Goal: Find specific page/section: Find specific page/section

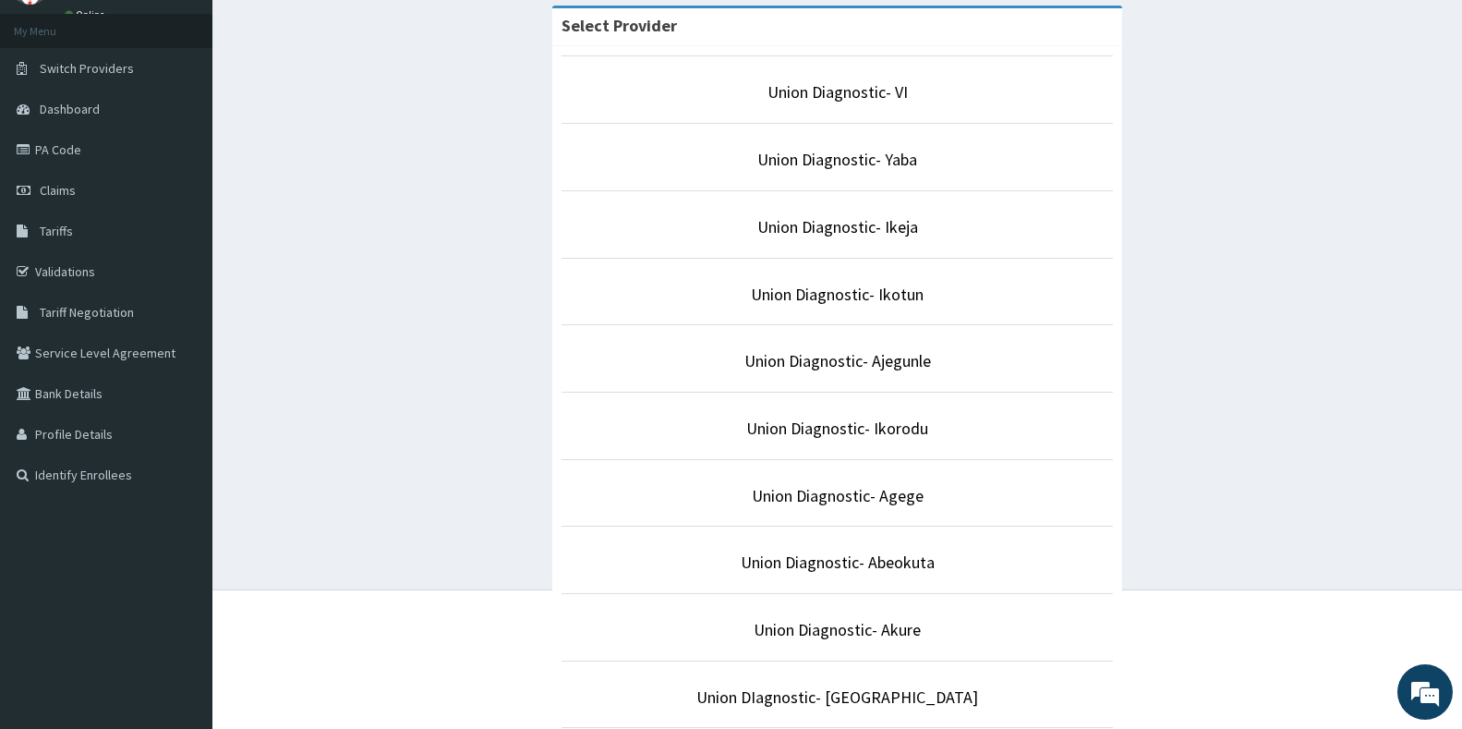
scroll to position [185, 0]
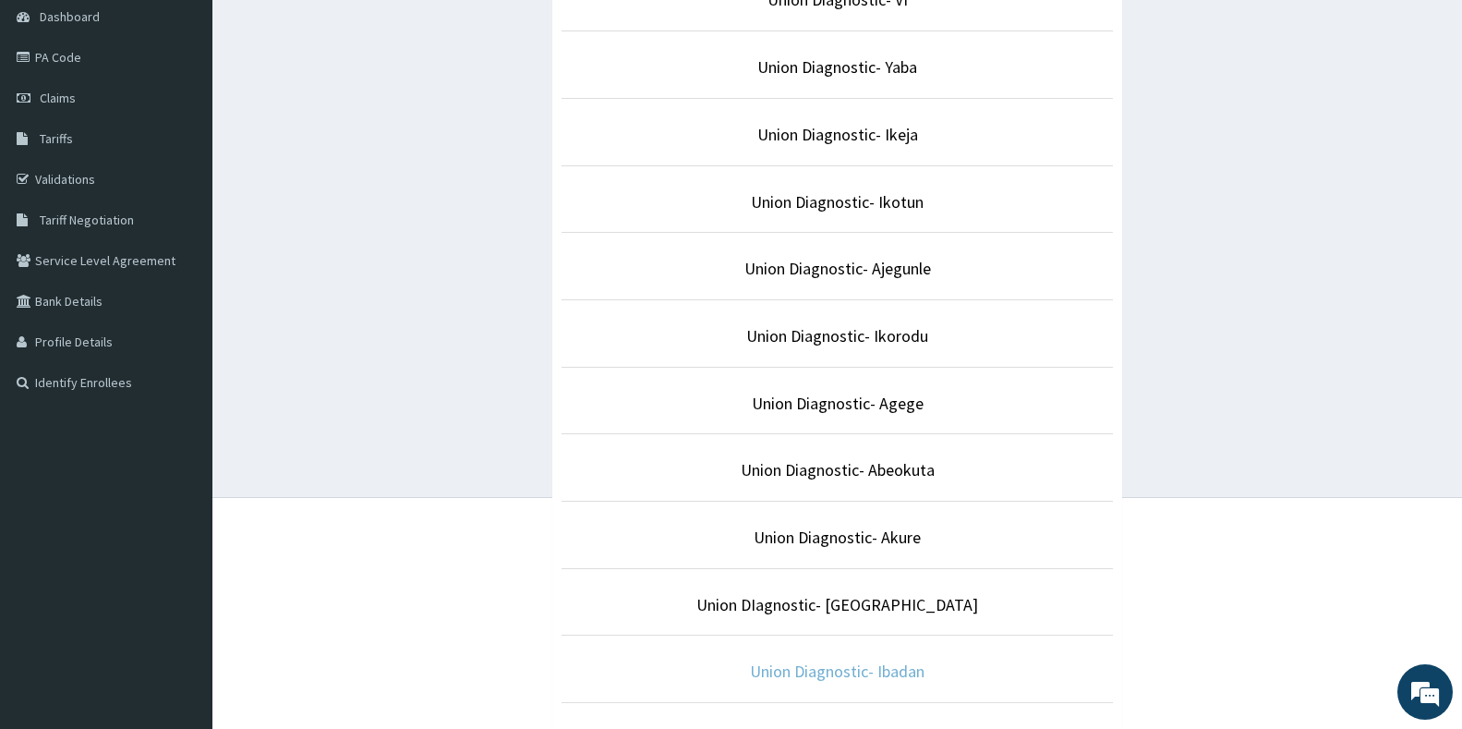
click at [840, 670] on link "Union Diagnostic- Ibadan" at bounding box center [837, 670] width 175 height 21
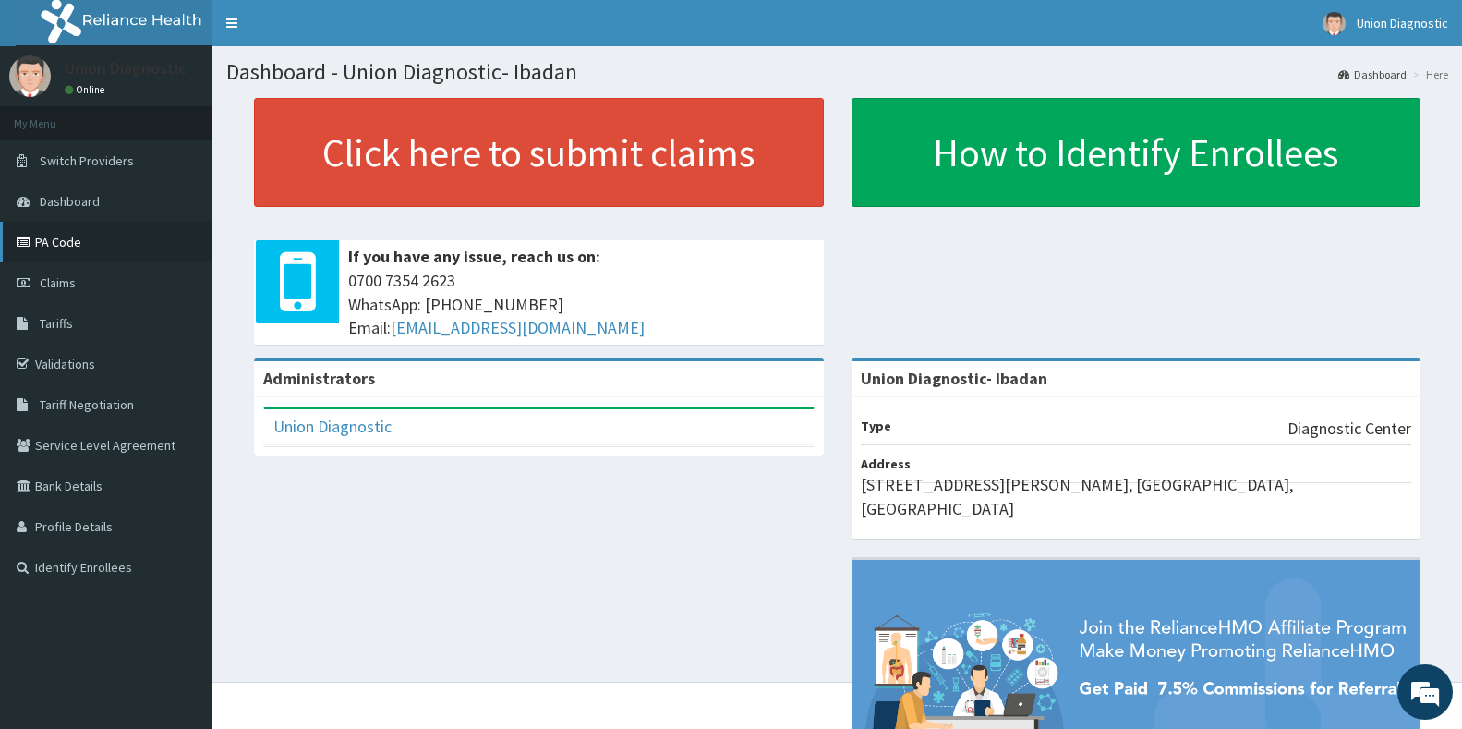
click at [73, 238] on link "PA Code" at bounding box center [106, 242] width 212 height 41
